Goal: Check status: Check status

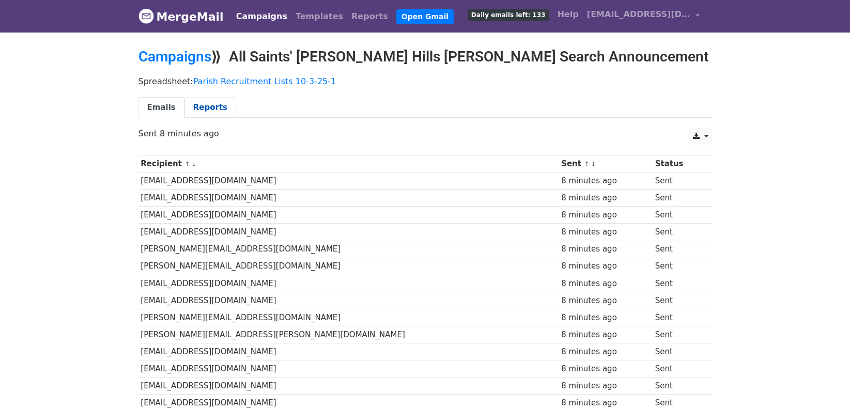
click at [201, 105] on link "Reports" at bounding box center [210, 107] width 52 height 21
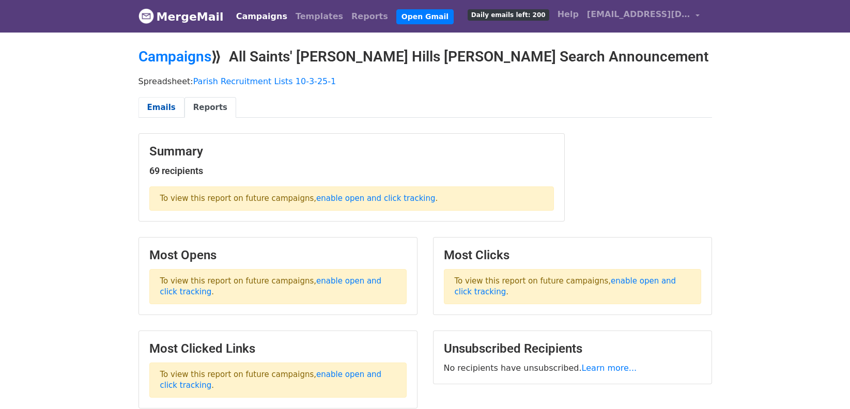
click at [161, 104] on link "Emails" at bounding box center [161, 107] width 46 height 21
